Goal: Information Seeking & Learning: Learn about a topic

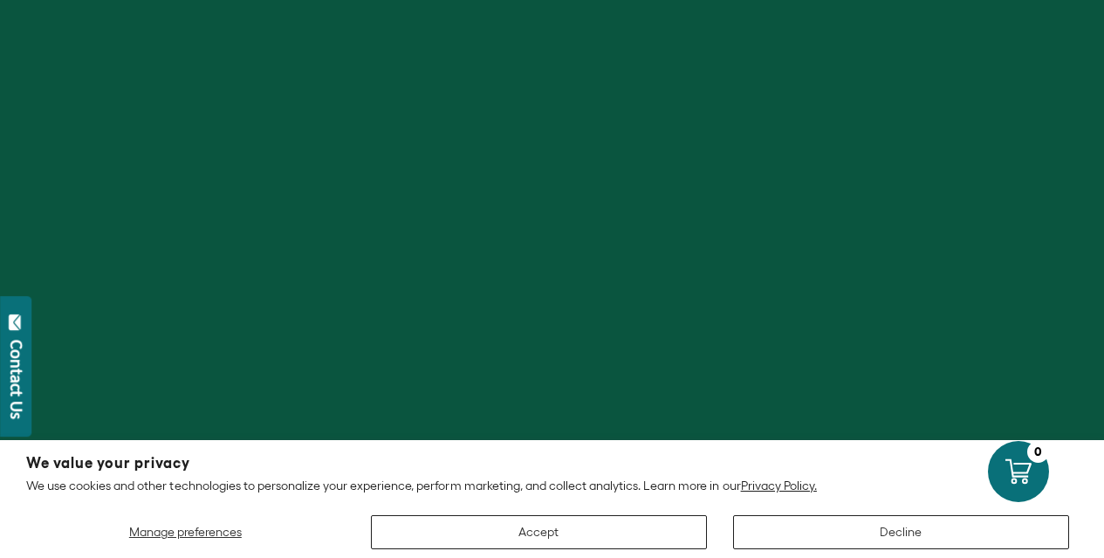
scroll to position [349, 0]
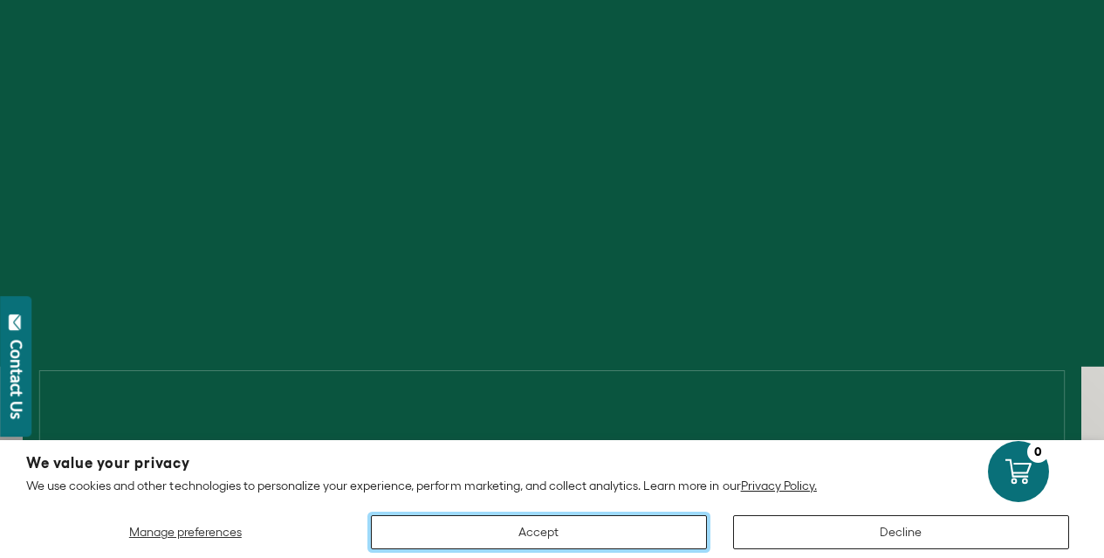
click at [558, 532] on button "Accept" at bounding box center [539, 532] width 336 height 34
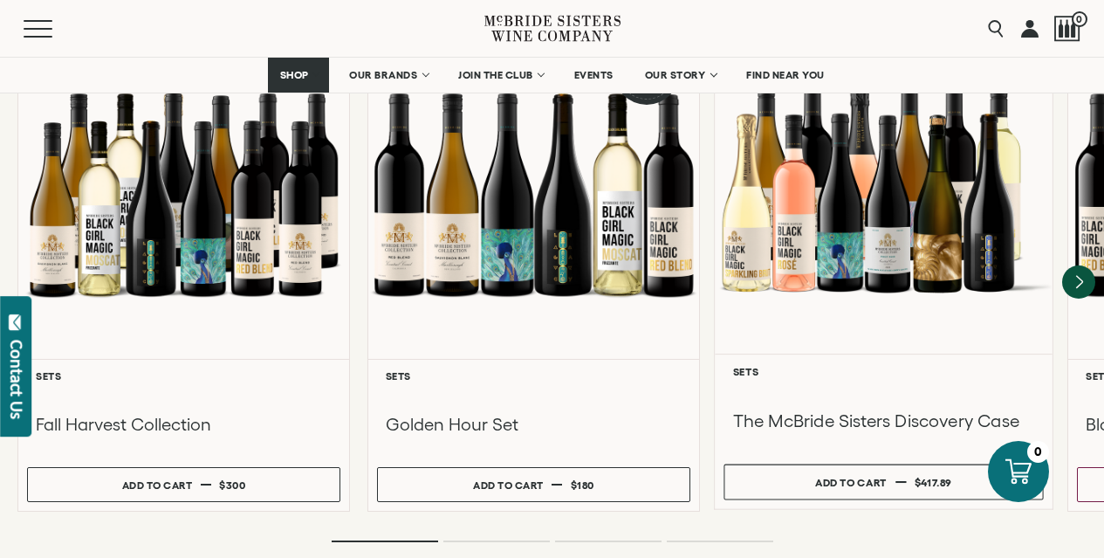
scroll to position [1658, 0]
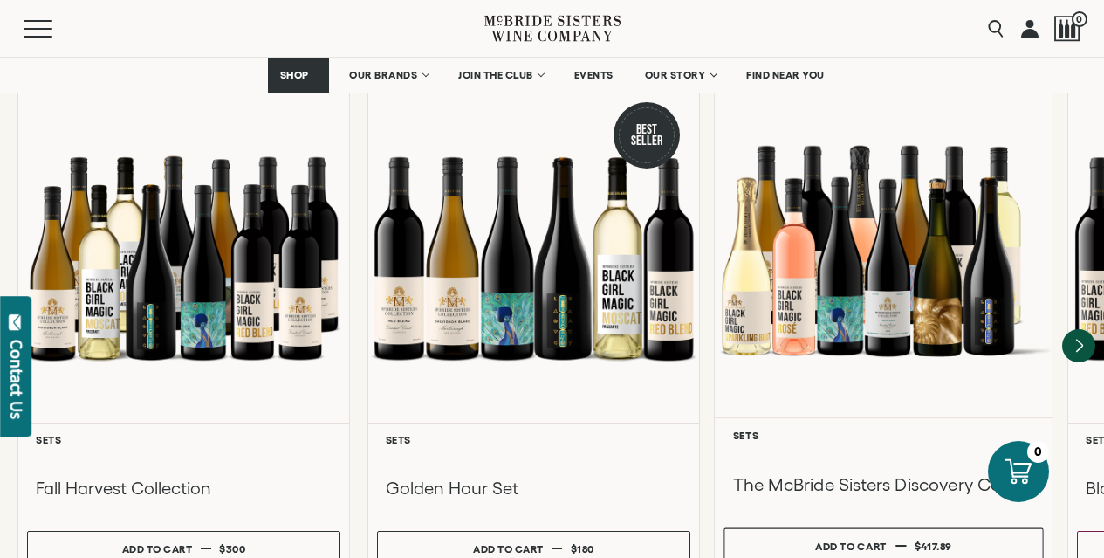
click at [848, 473] on h3 "The McBride Sisters Discovery Case" at bounding box center [884, 485] width 302 height 24
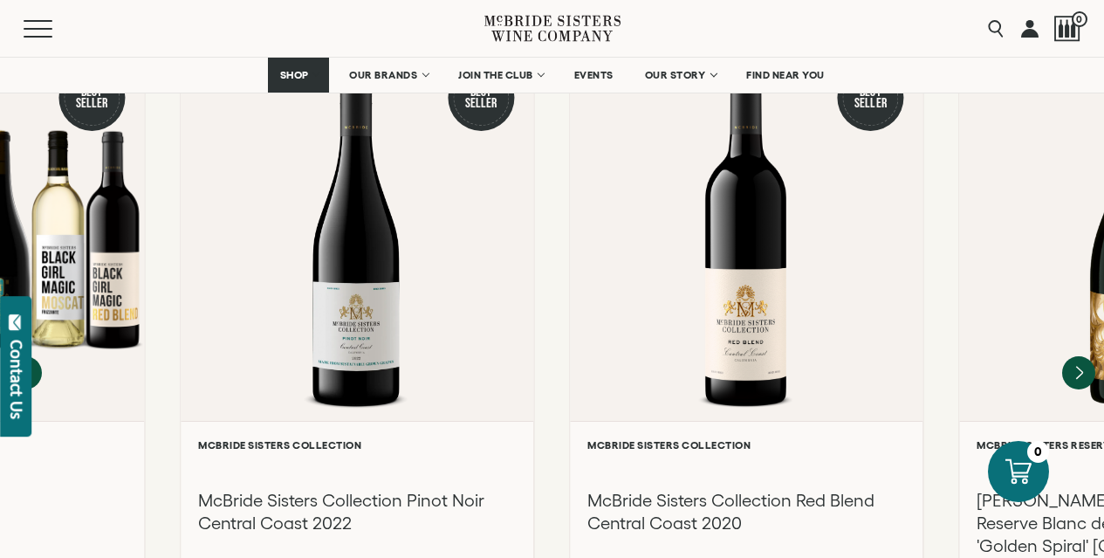
scroll to position [2007, 0]
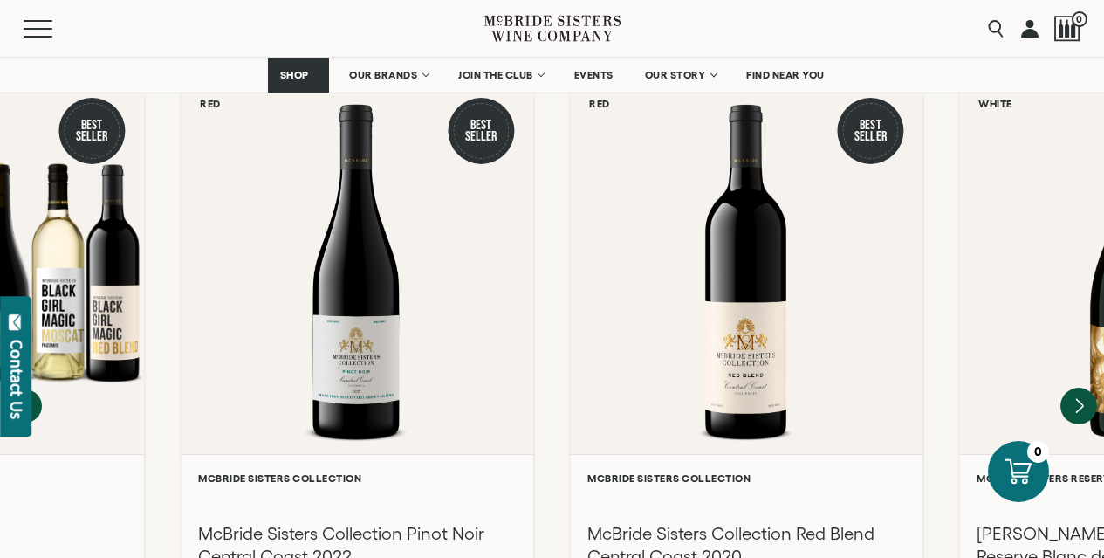
click at [1069, 387] on icon "Next" at bounding box center [1078, 405] width 37 height 37
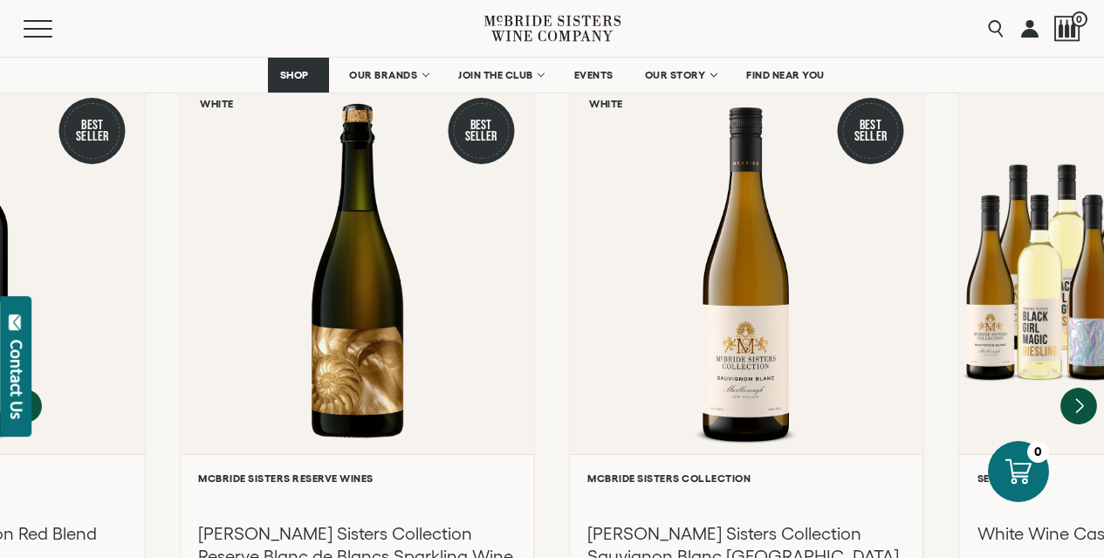
click at [1078, 387] on icon "Next" at bounding box center [1078, 405] width 37 height 37
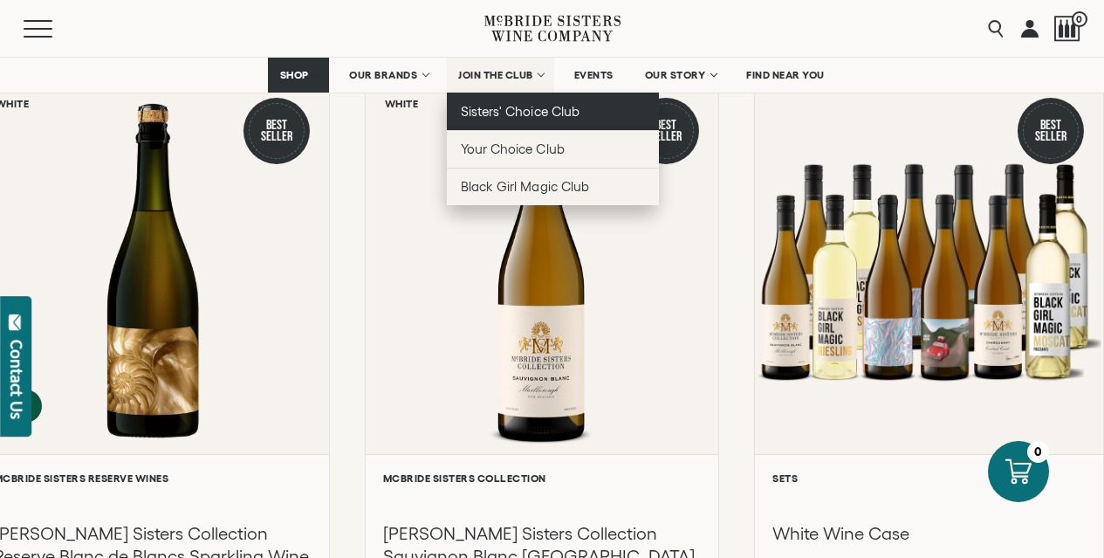
click at [523, 113] on span "Sisters' Choice Club" at bounding box center [520, 111] width 118 height 15
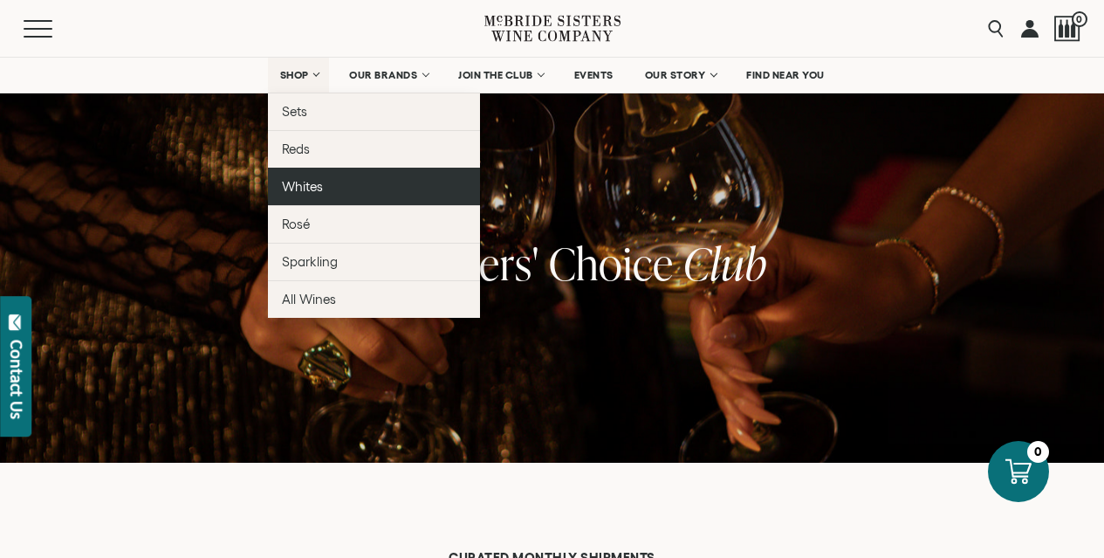
click at [302, 181] on span "Whites" at bounding box center [302, 186] width 41 height 15
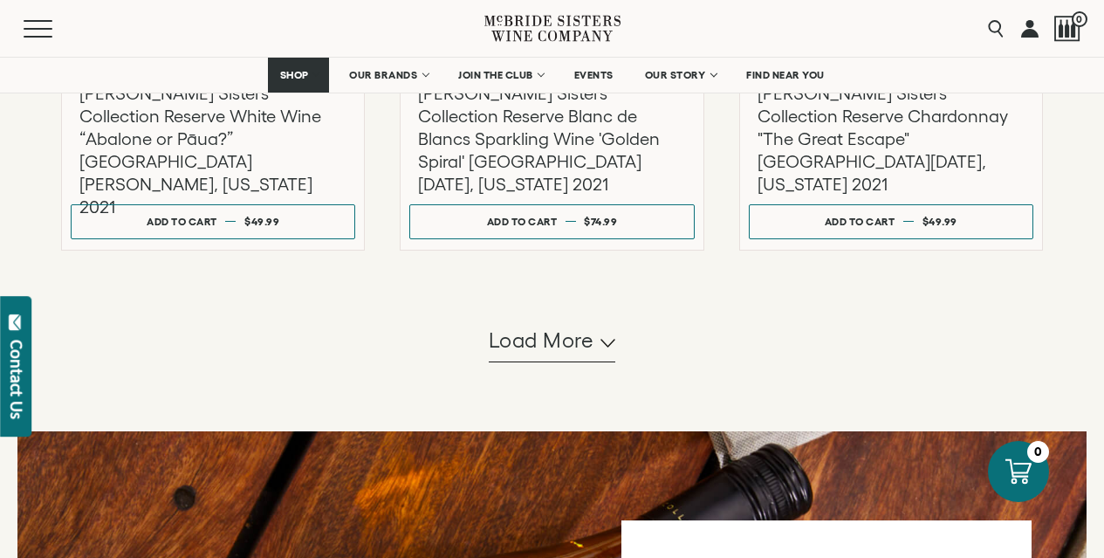
scroll to position [1832, 0]
click at [545, 348] on span "Load more" at bounding box center [542, 340] width 106 height 30
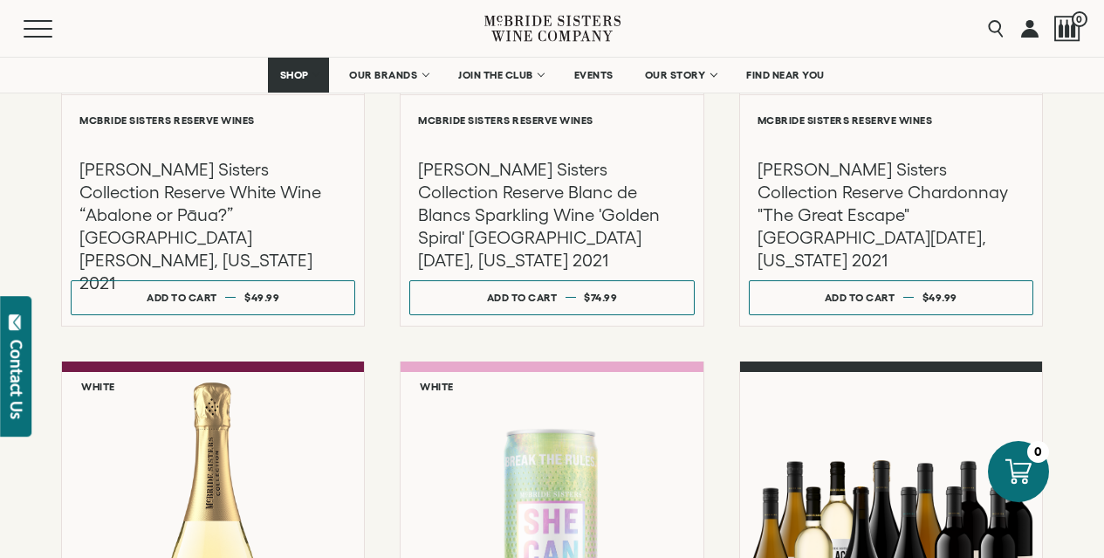
scroll to position [1658, 0]
